Goal: Transaction & Acquisition: Book appointment/travel/reservation

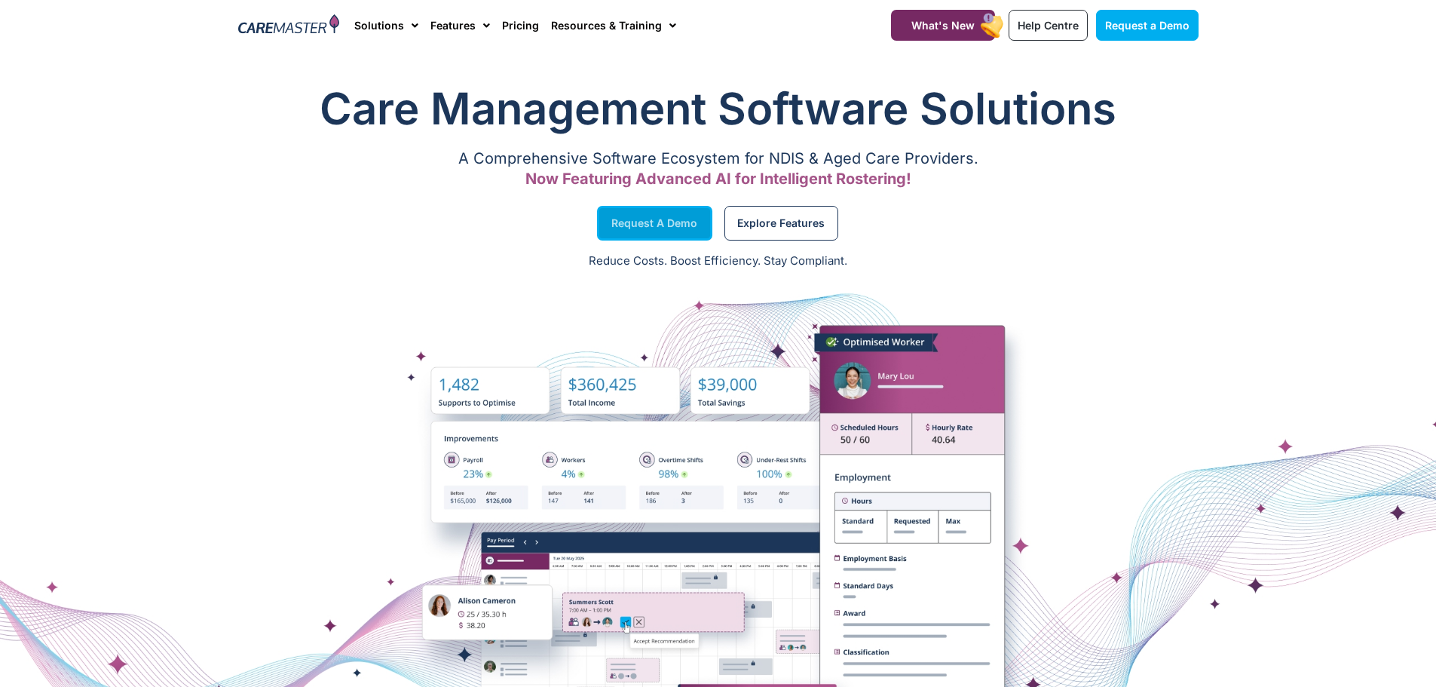
click at [660, 230] on link "Request a Demo" at bounding box center [654, 223] width 115 height 35
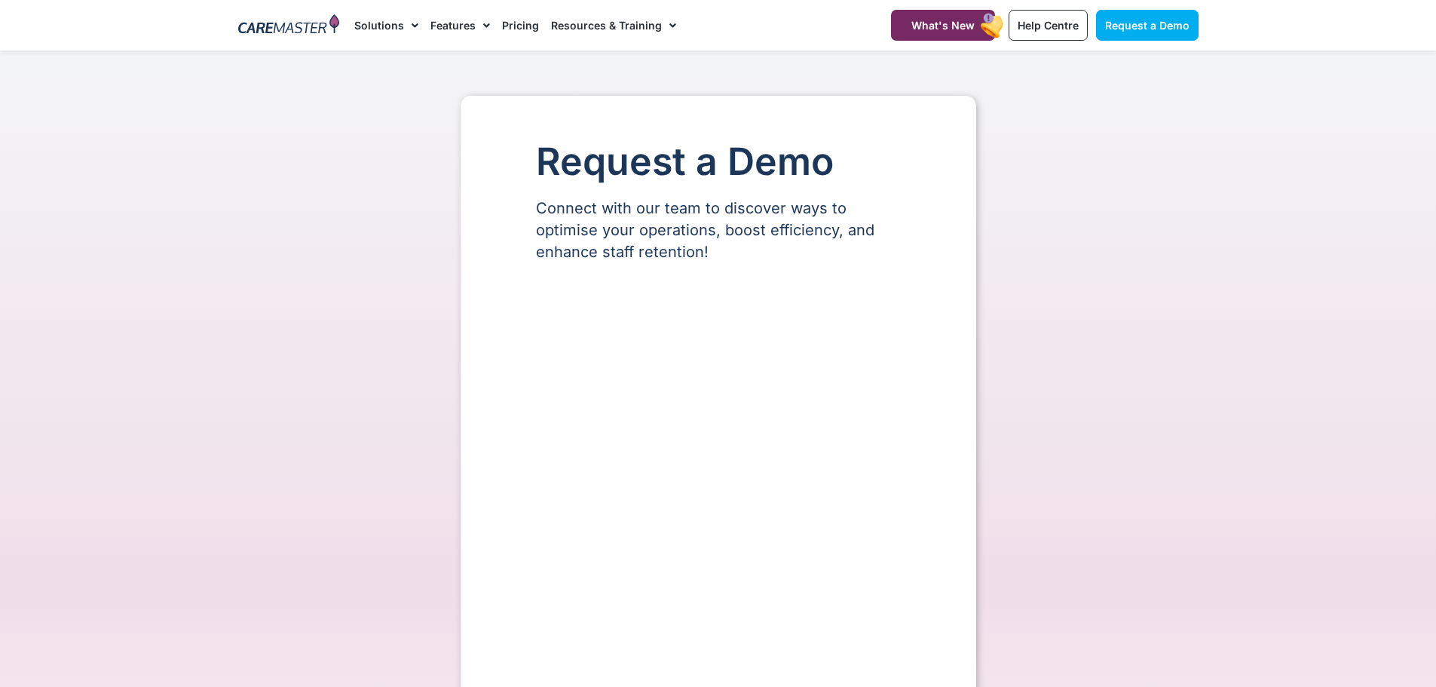
select select "**"
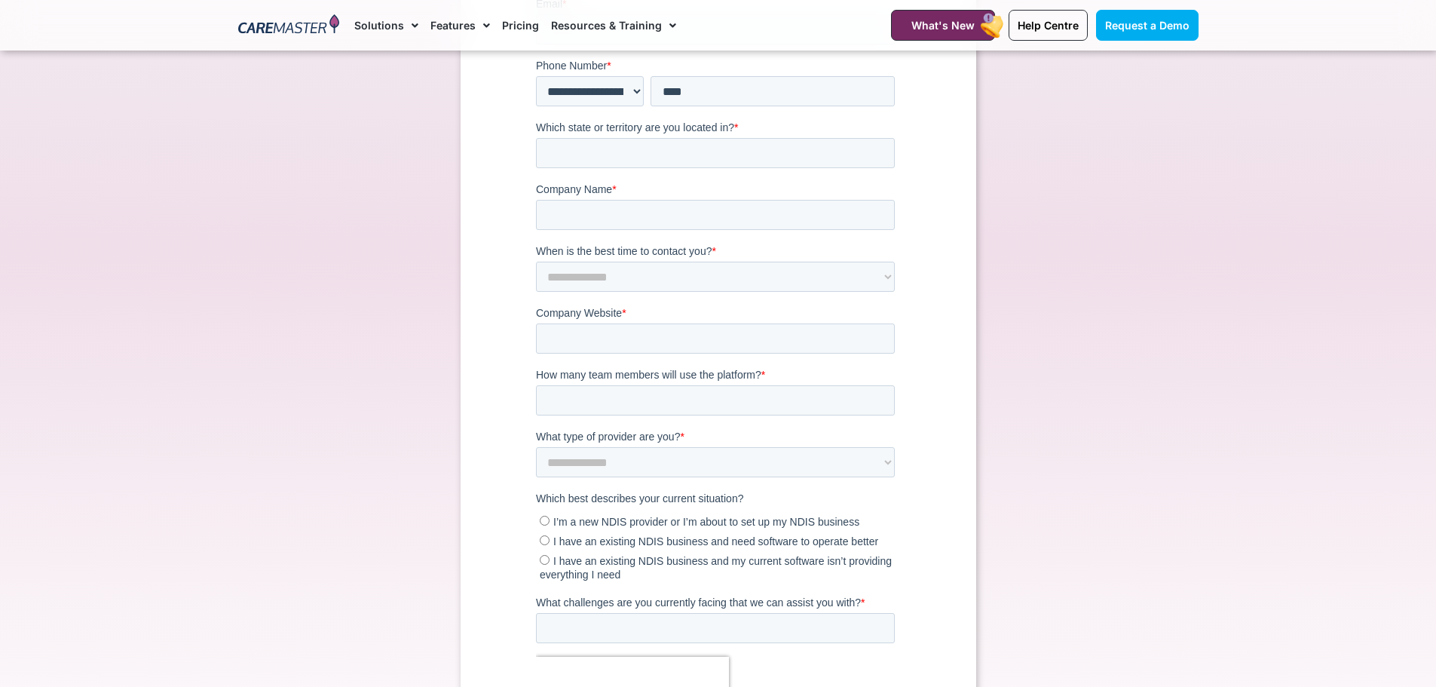
scroll to position [452, 0]
